Goal: Information Seeking & Learning: Learn about a topic

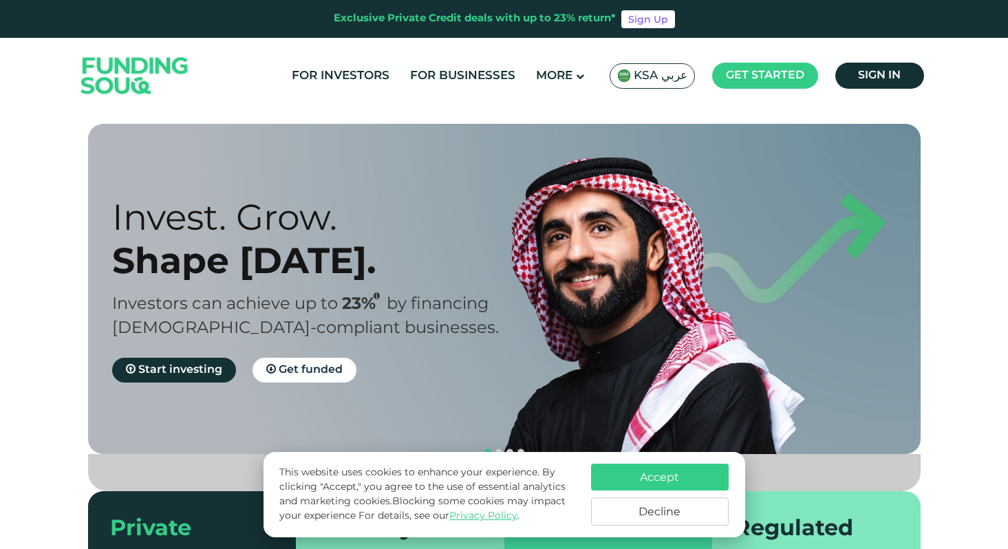
click at [640, 76] on span "KSA عربي" at bounding box center [661, 76] width 54 height 16
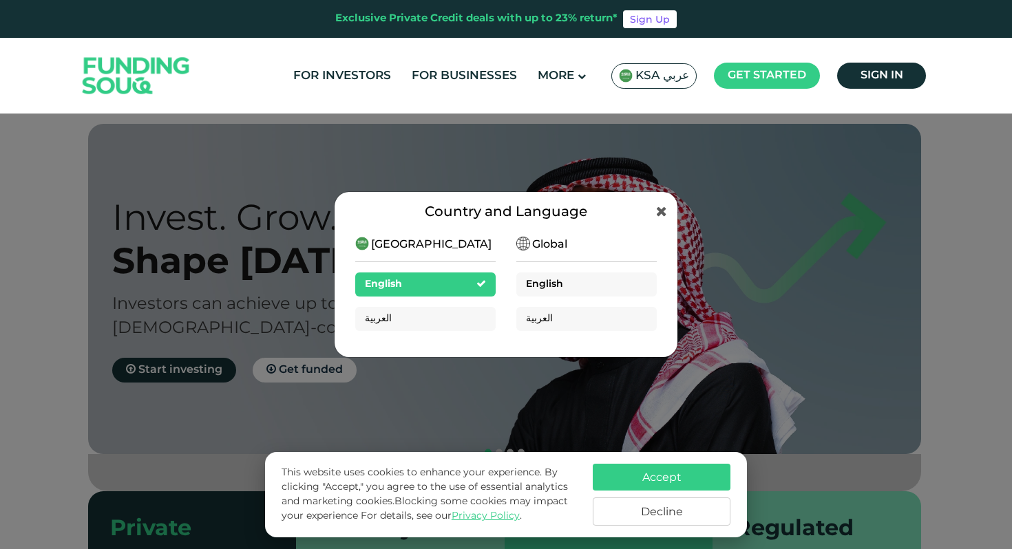
click at [546, 277] on div "English" at bounding box center [586, 284] width 140 height 24
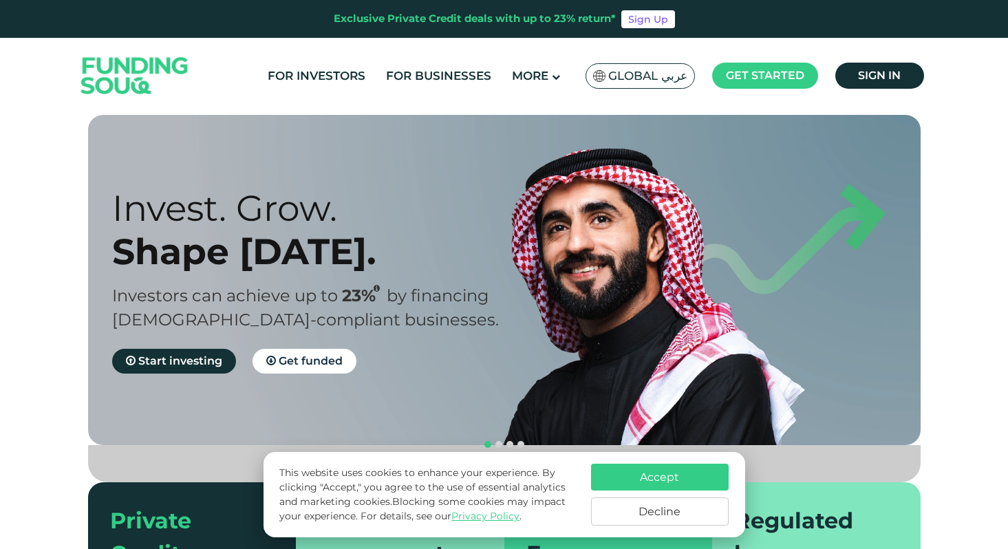
scroll to position [10, 0]
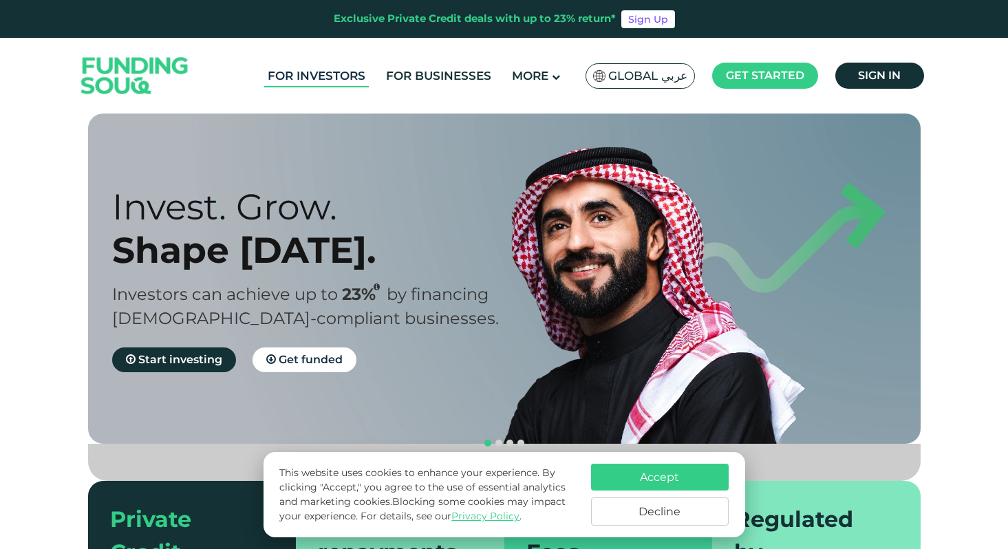
click at [293, 76] on link "For Investors" at bounding box center [316, 76] width 105 height 23
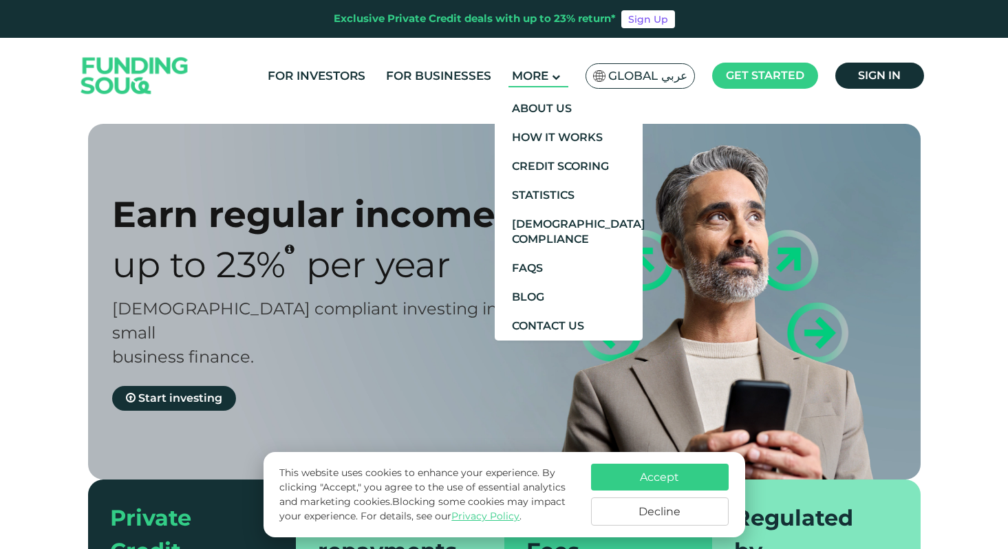
click at [538, 76] on span "More" at bounding box center [530, 76] width 36 height 14
click at [538, 133] on link "How It Works" at bounding box center [569, 137] width 148 height 29
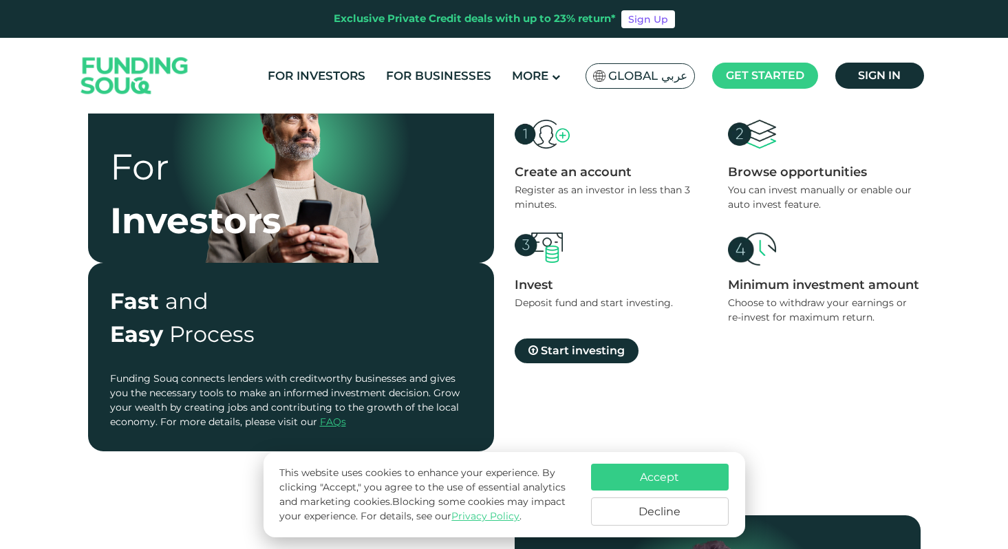
scroll to position [524, 0]
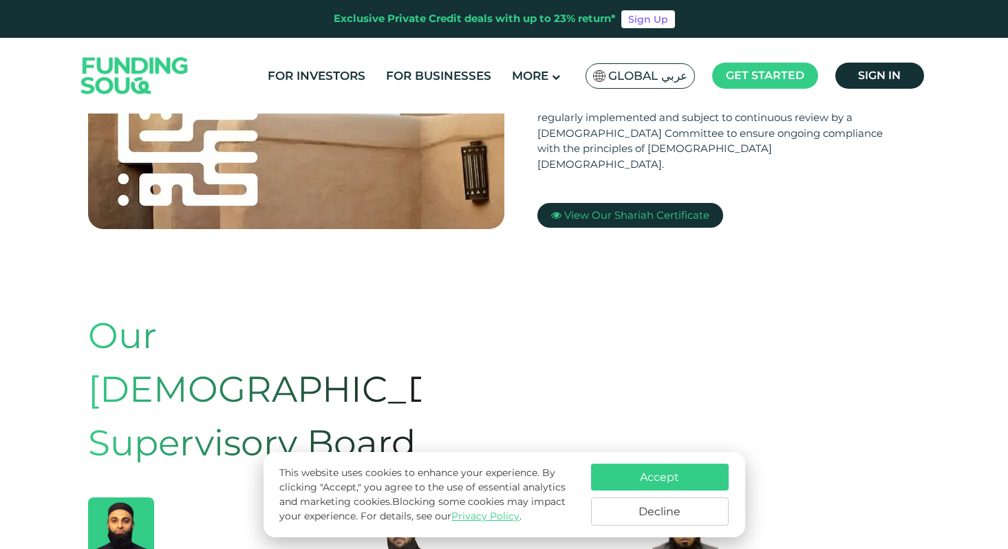
scroll to position [539, 0]
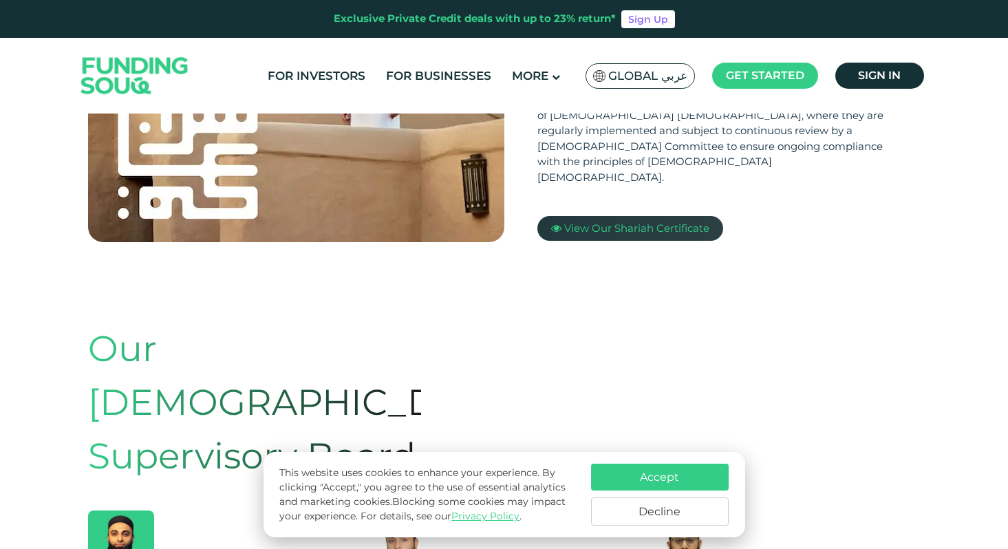
click at [614, 222] on span "View Our Shariah Certificate" at bounding box center [636, 228] width 145 height 13
click at [640, 222] on span "View Our Shariah Certificate" at bounding box center [636, 228] width 145 height 13
